Goal: Information Seeking & Learning: Learn about a topic

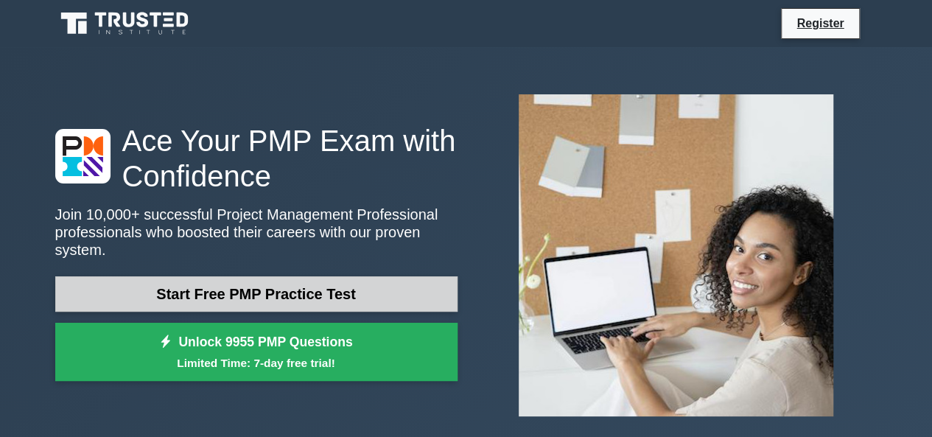
click at [309, 290] on link "Start Free PMP Practice Test" at bounding box center [256, 293] width 402 height 35
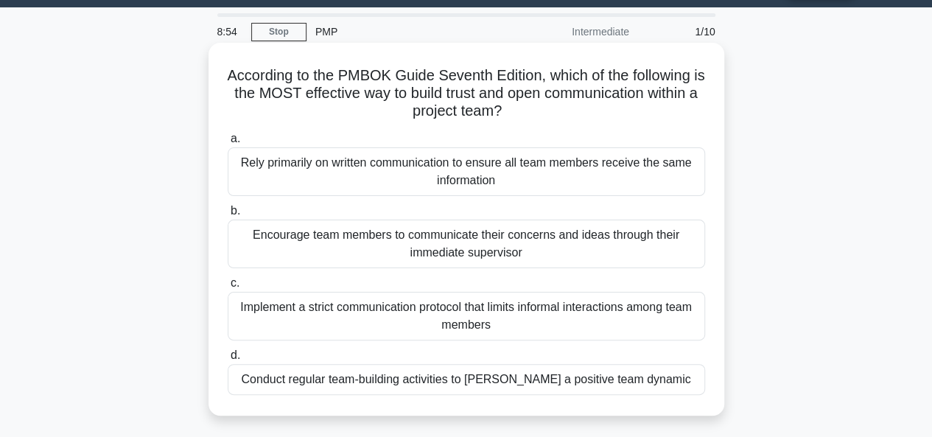
scroll to position [74, 0]
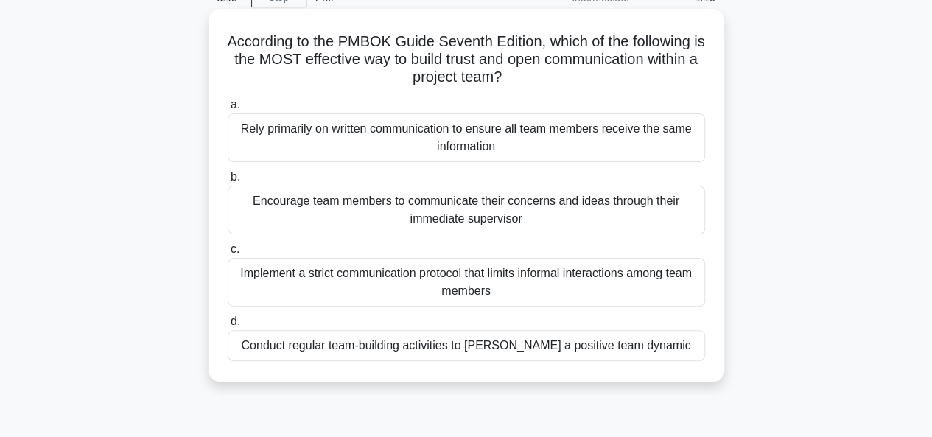
click at [393, 346] on div "Conduct regular team-building activities to foster a positive team dynamic" at bounding box center [466, 345] width 477 height 31
click at [228, 326] on input "d. Conduct regular team-building activities to foster a positive team dynamic" at bounding box center [228, 322] width 0 height 10
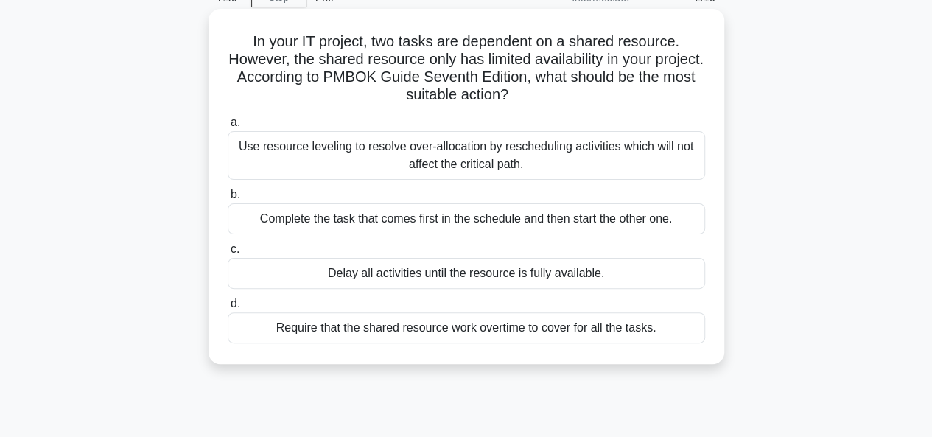
click at [441, 151] on div "Use resource leveling to resolve over-allocation by rescheduling activities whi…" at bounding box center [466, 155] width 477 height 49
click at [228, 127] on input "a. Use resource leveling to resolve over-allocation by rescheduling activities …" at bounding box center [228, 123] width 0 height 10
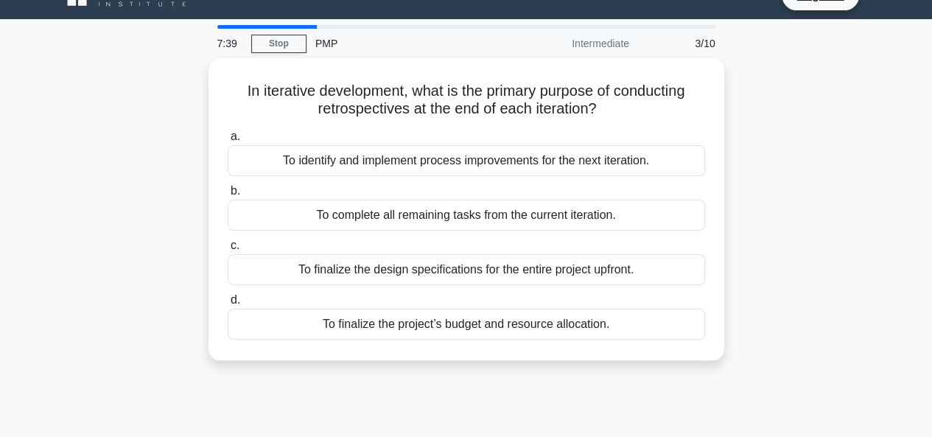
scroll to position [0, 0]
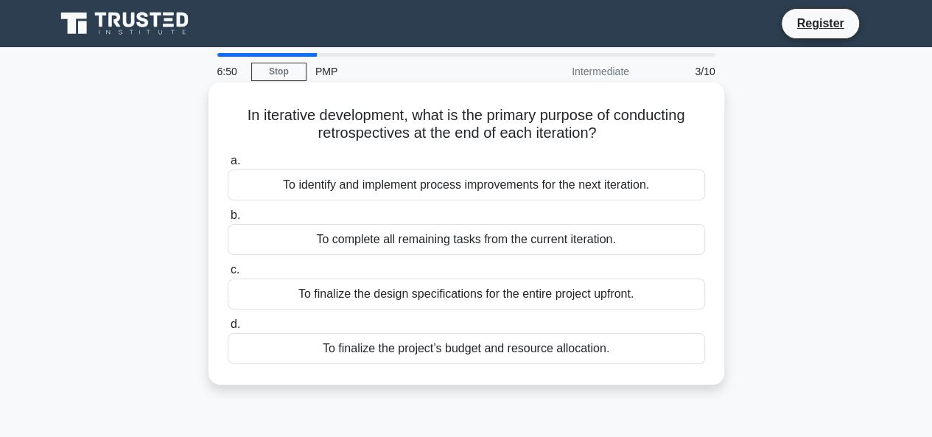
click at [570, 348] on div "To finalize the project’s budget and resource allocation." at bounding box center [466, 348] width 477 height 31
click at [228, 329] on input "d. To finalize the project’s budget and resource allocation." at bounding box center [228, 325] width 0 height 10
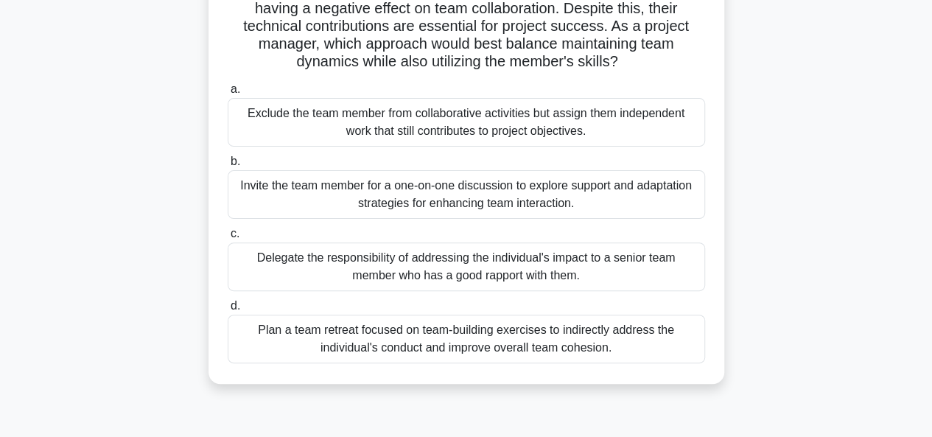
scroll to position [147, 0]
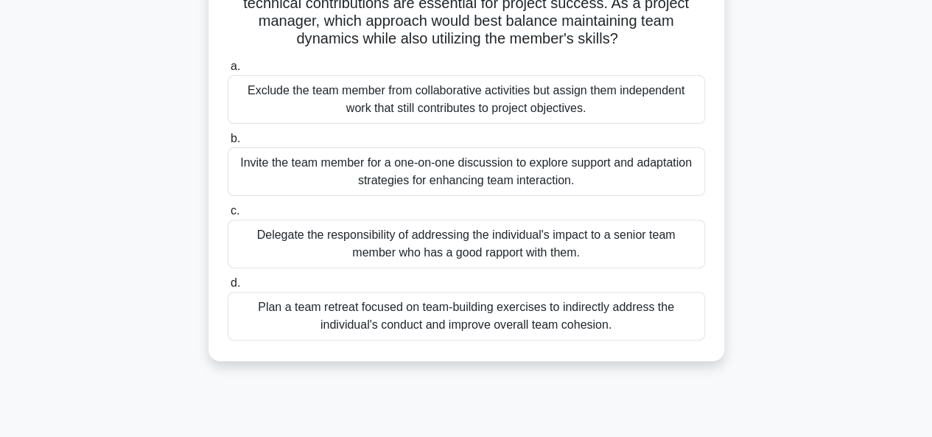
click at [510, 314] on div "Plan a team retreat focused on team-building exercises to indirectly address th…" at bounding box center [466, 316] width 477 height 49
click at [228, 288] on input "d. Plan a team retreat focused on team-building exercises to indirectly address…" at bounding box center [228, 283] width 0 height 10
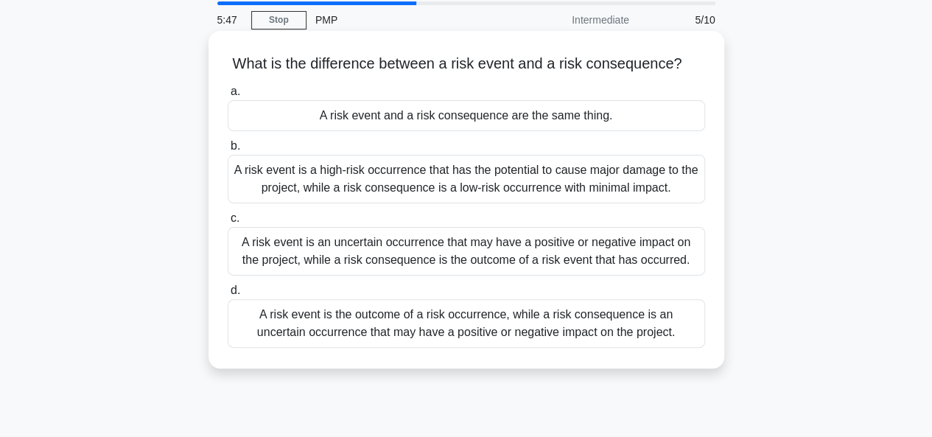
scroll to position [74, 0]
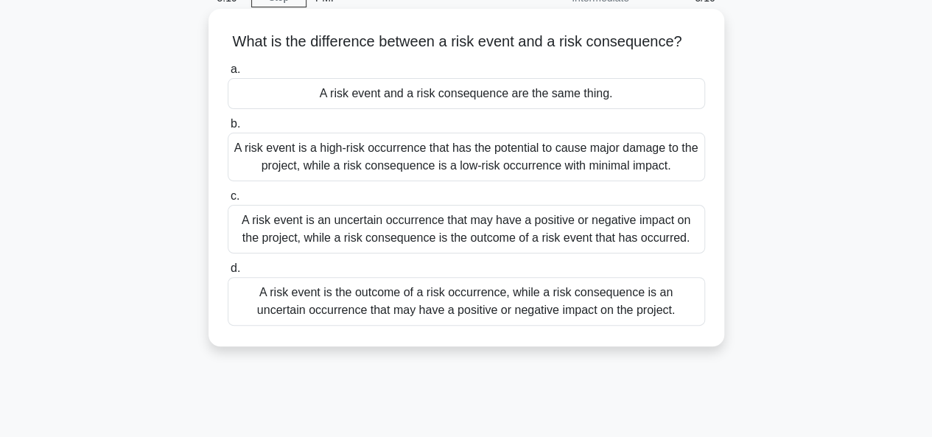
click at [387, 247] on div "A risk event is an uncertain occurrence that may have a positive or negative im…" at bounding box center [466, 229] width 477 height 49
click at [228, 201] on input "c. A risk event is an uncertain occurrence that may have a positive or negative…" at bounding box center [228, 197] width 0 height 10
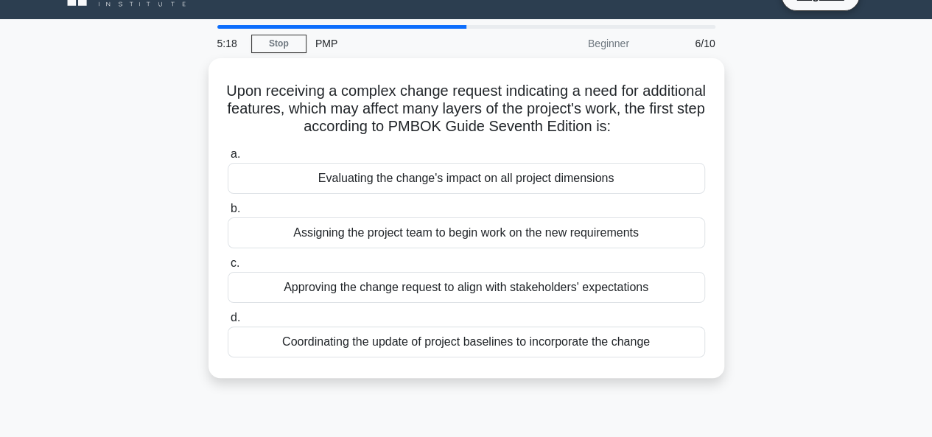
scroll to position [0, 0]
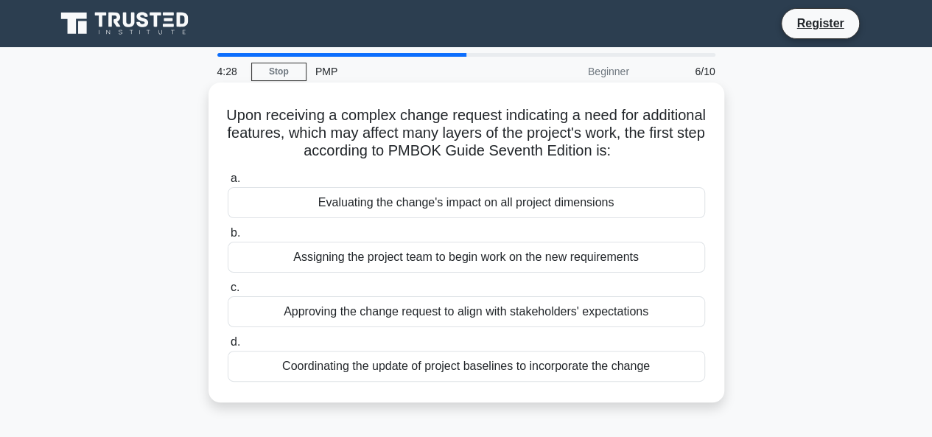
click at [497, 207] on div "Evaluating the change's impact on all project dimensions" at bounding box center [466, 202] width 477 height 31
click at [228, 183] on input "a. Evaluating the change's impact on all project dimensions" at bounding box center [228, 179] width 0 height 10
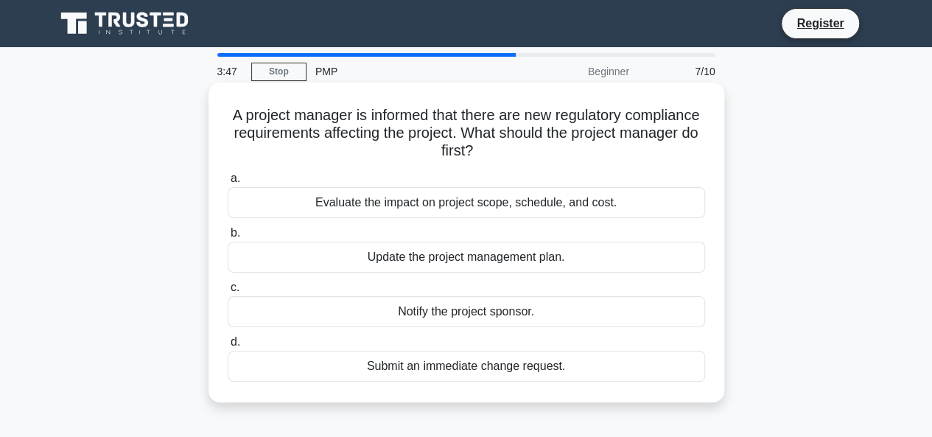
click at [513, 203] on div "Evaluate the impact on project scope, schedule, and cost." at bounding box center [466, 202] width 477 height 31
click at [228, 183] on input "a. Evaluate the impact on project scope, schedule, and cost." at bounding box center [228, 179] width 0 height 10
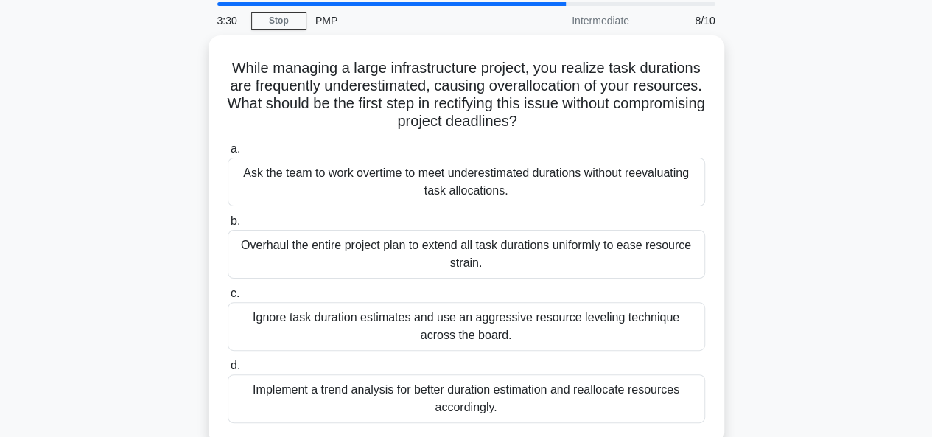
scroll to position [74, 0]
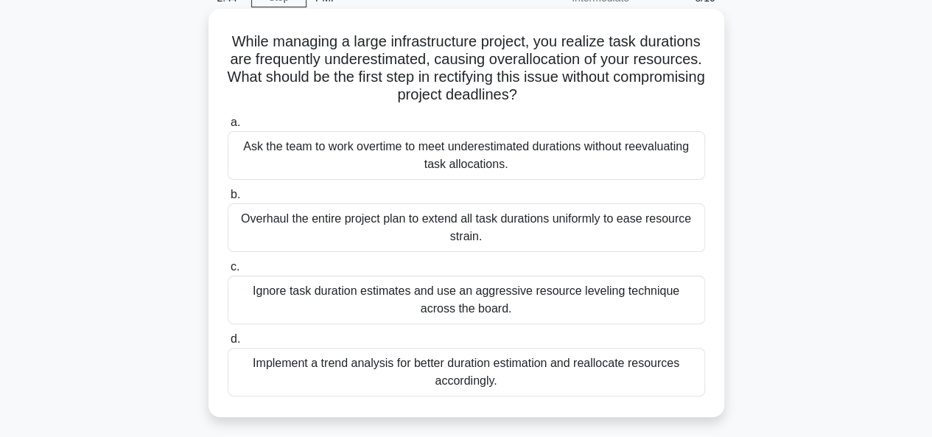
click at [507, 373] on div "Implement a trend analysis for better duration estimation and reallocate resour…" at bounding box center [466, 372] width 477 height 49
click at [228, 344] on input "d. Implement a trend analysis for better duration estimation and reallocate res…" at bounding box center [228, 339] width 0 height 10
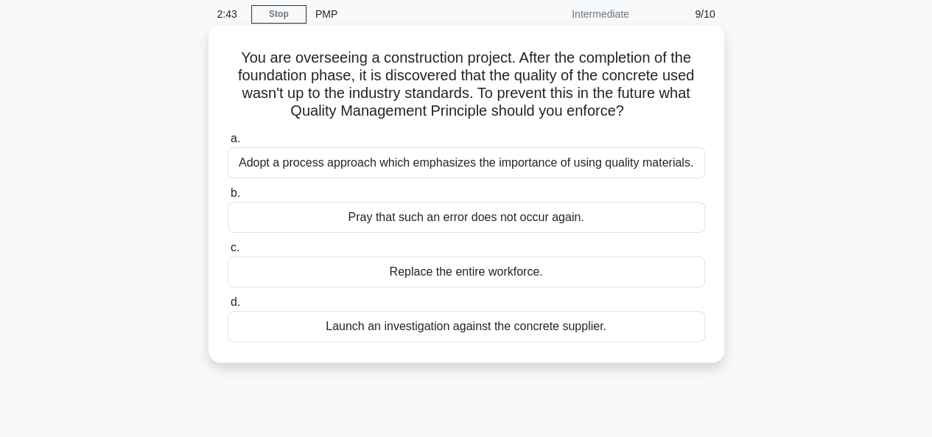
scroll to position [0, 0]
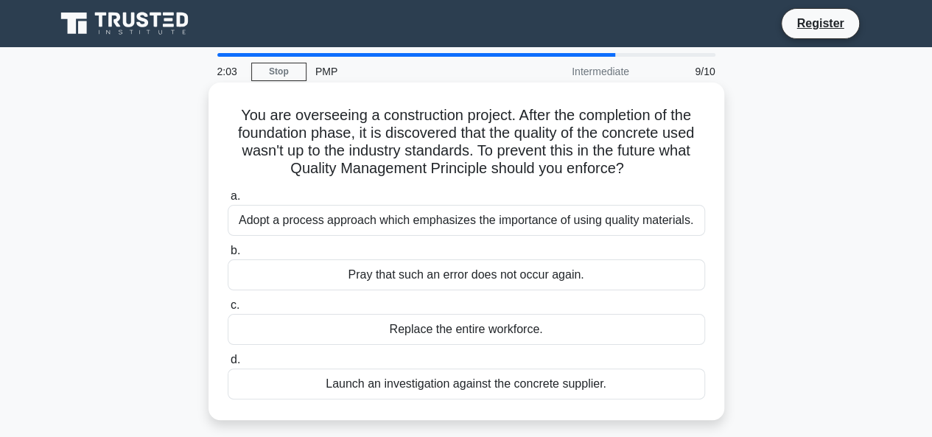
click at [452, 385] on div "Launch an investigation against the concrete supplier." at bounding box center [466, 383] width 477 height 31
click at [228, 365] on input "d. Launch an investigation against the concrete supplier." at bounding box center [228, 360] width 0 height 10
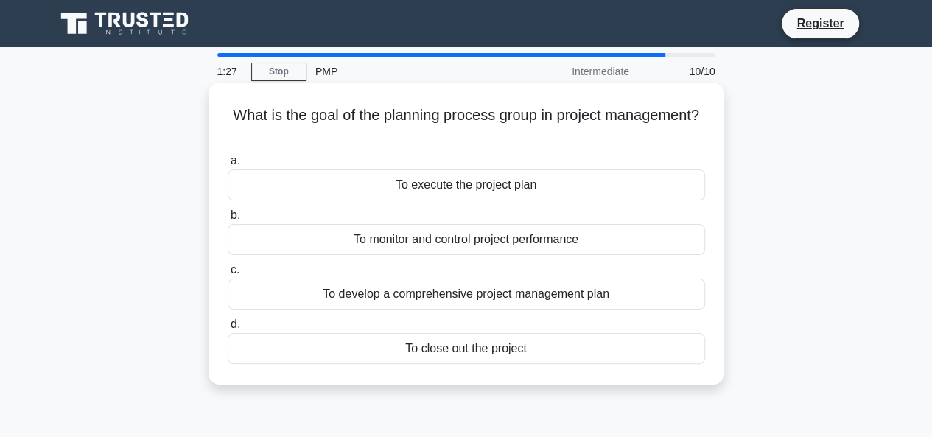
click at [505, 292] on div "To develop a comprehensive project management plan" at bounding box center [466, 293] width 477 height 31
click at [228, 275] on input "c. To develop a comprehensive project management plan" at bounding box center [228, 270] width 0 height 10
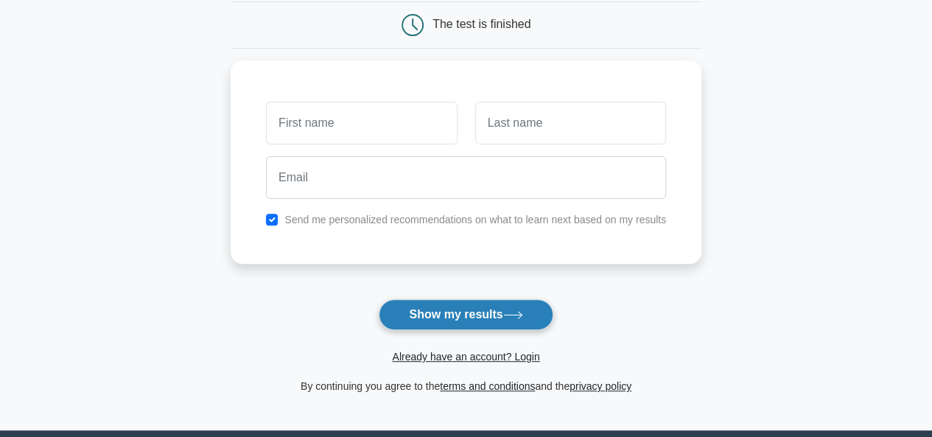
click at [502, 318] on button "Show my results" at bounding box center [466, 314] width 174 height 31
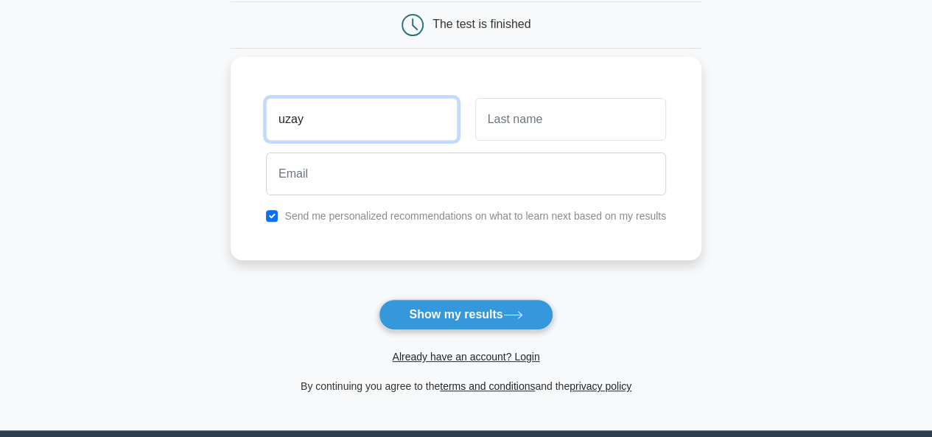
type input "uzay"
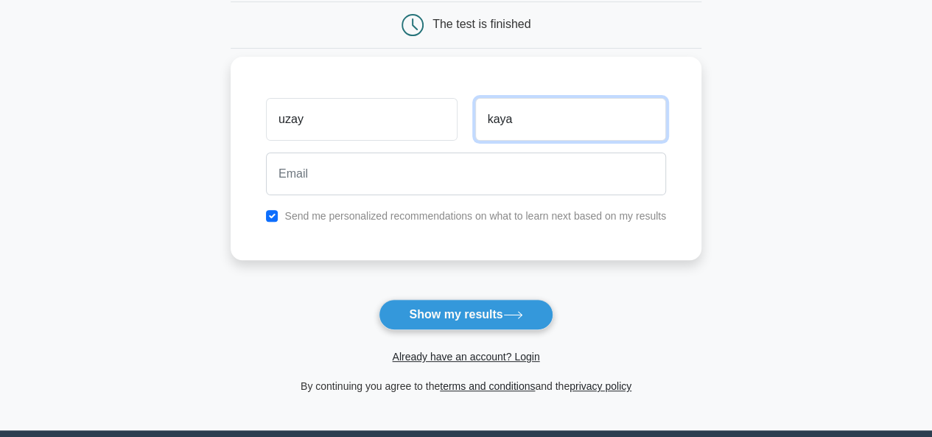
type input "kaya"
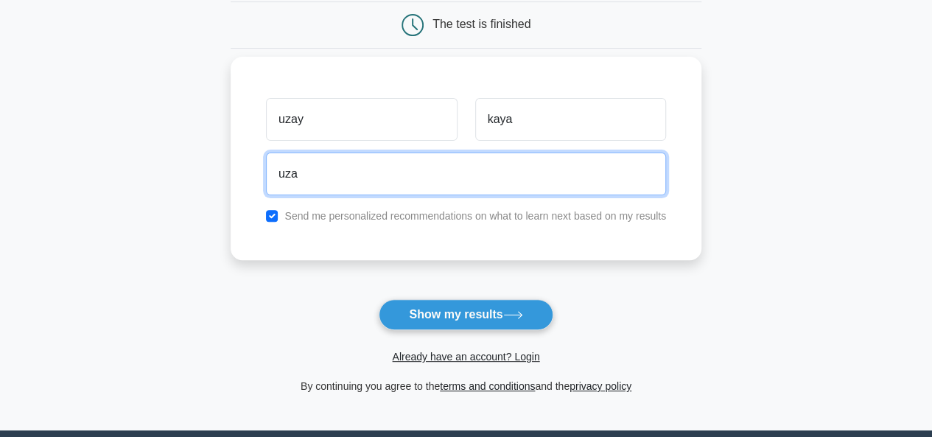
type input "uzayyuksekkaya97@gmail.com"
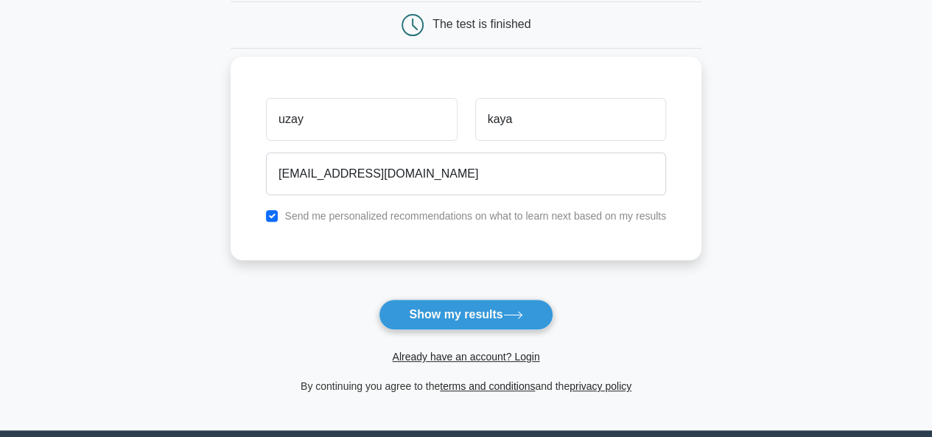
click at [399, 214] on label "Send me personalized recommendations on what to learn next based on my results" at bounding box center [475, 216] width 382 height 12
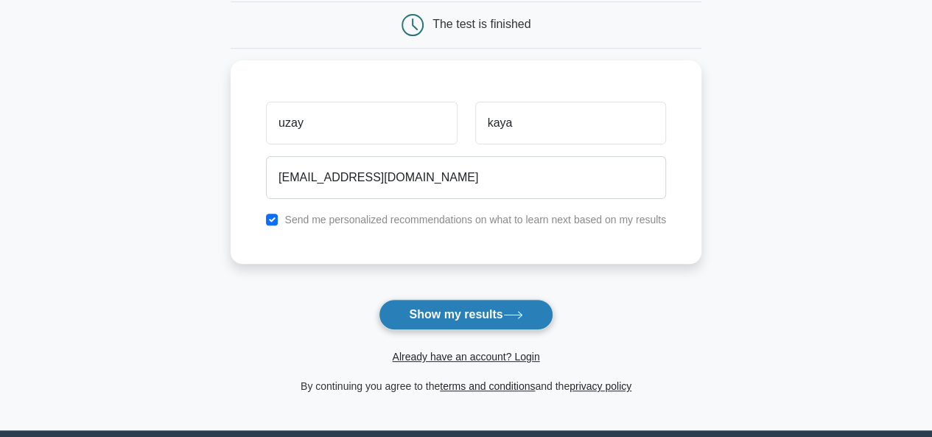
click at [438, 312] on button "Show my results" at bounding box center [466, 314] width 174 height 31
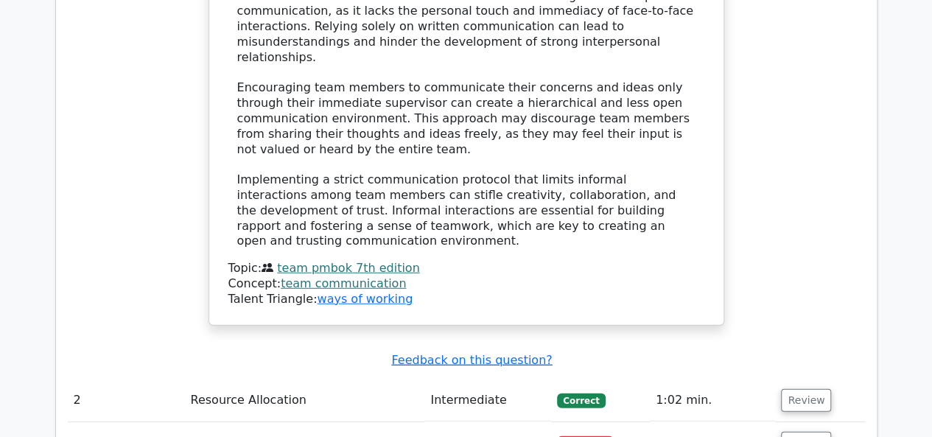
scroll to position [1915, 0]
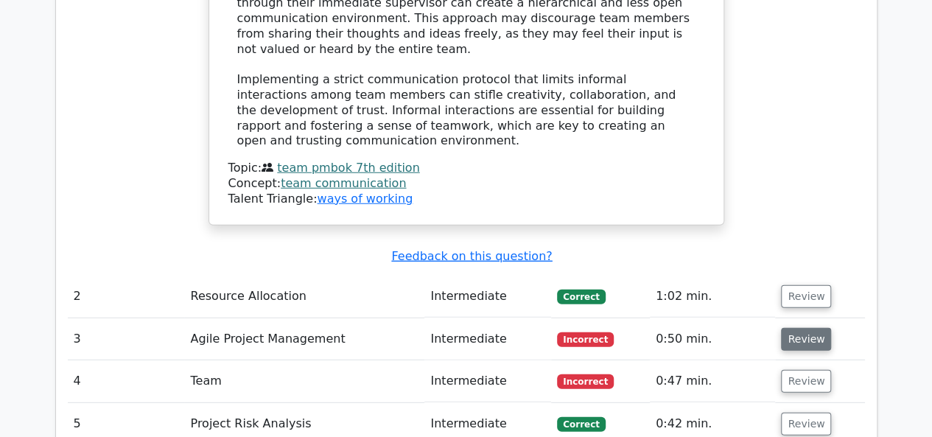
click at [804, 328] on button "Review" at bounding box center [806, 339] width 50 height 23
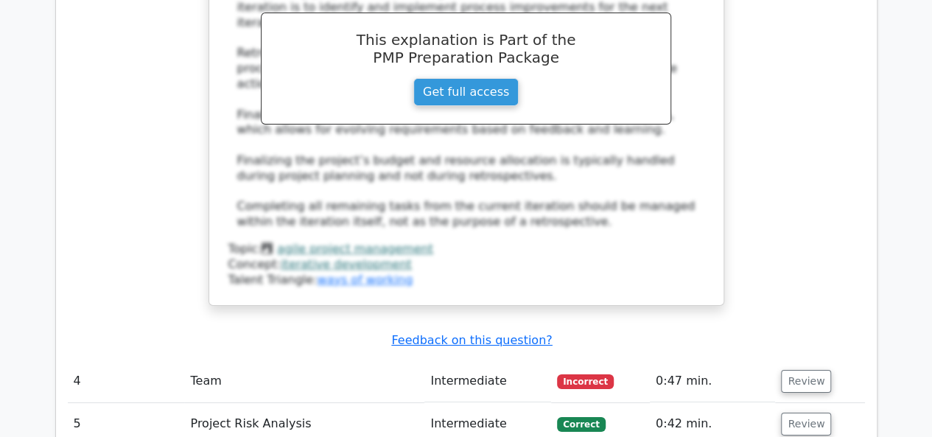
scroll to position [2652, 0]
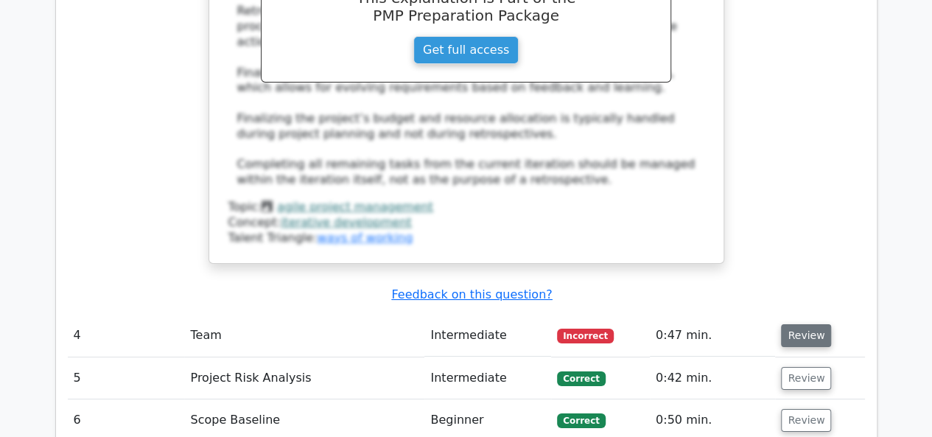
click at [815, 324] on button "Review" at bounding box center [806, 335] width 50 height 23
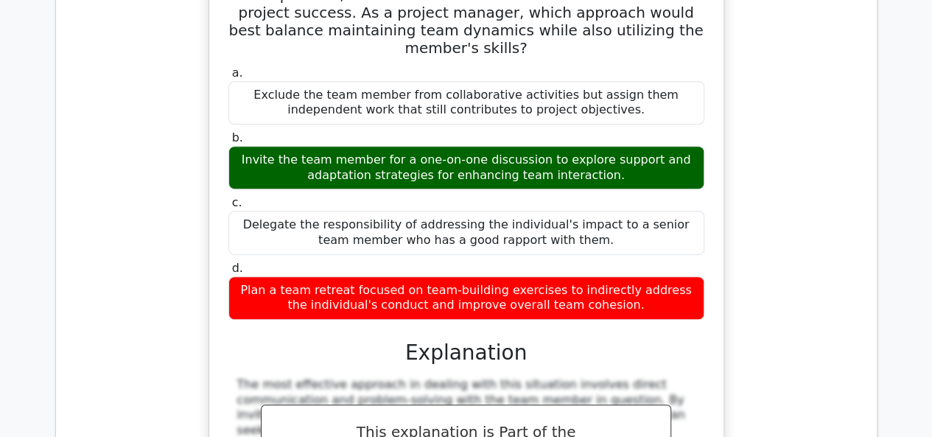
scroll to position [3462, 0]
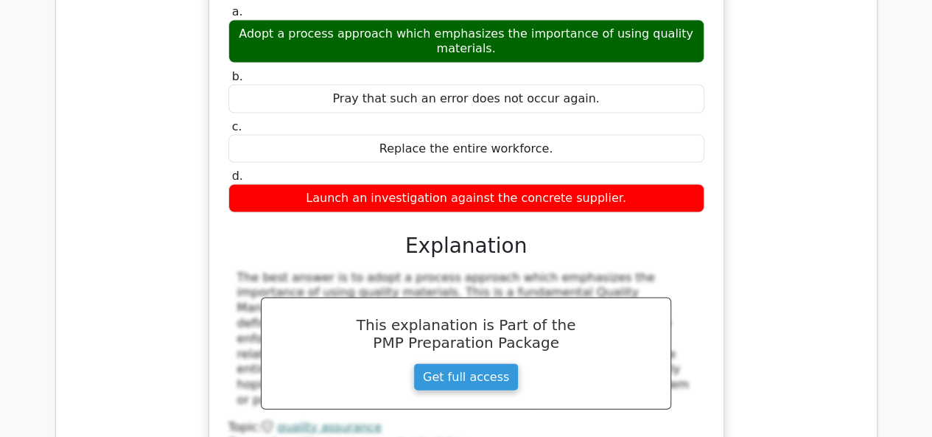
scroll to position [4346, 0]
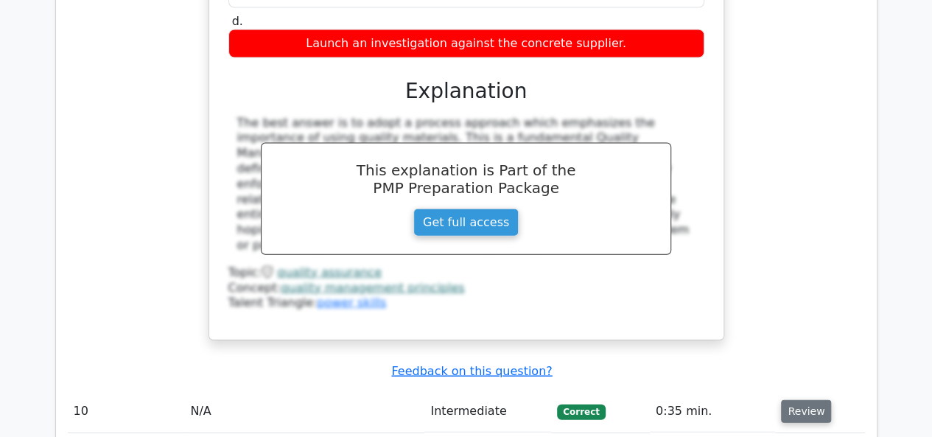
click at [784, 400] on button "Review" at bounding box center [806, 411] width 50 height 23
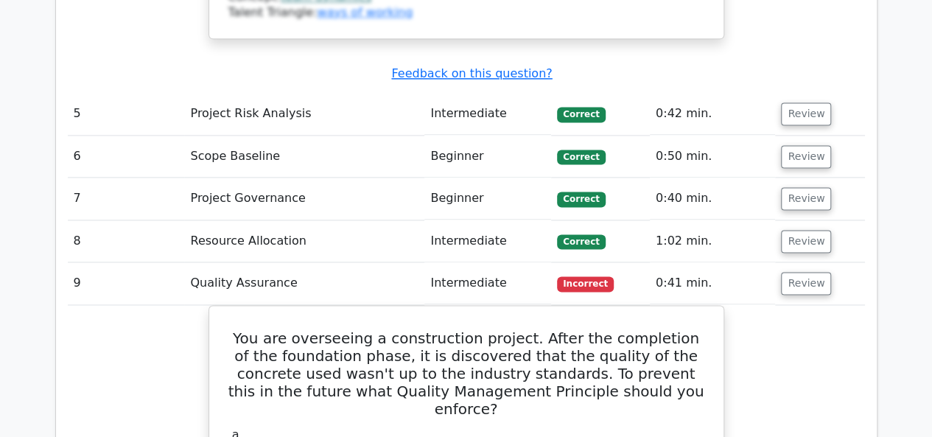
scroll to position [3904, 0]
